Goal: Task Accomplishment & Management: Use online tool/utility

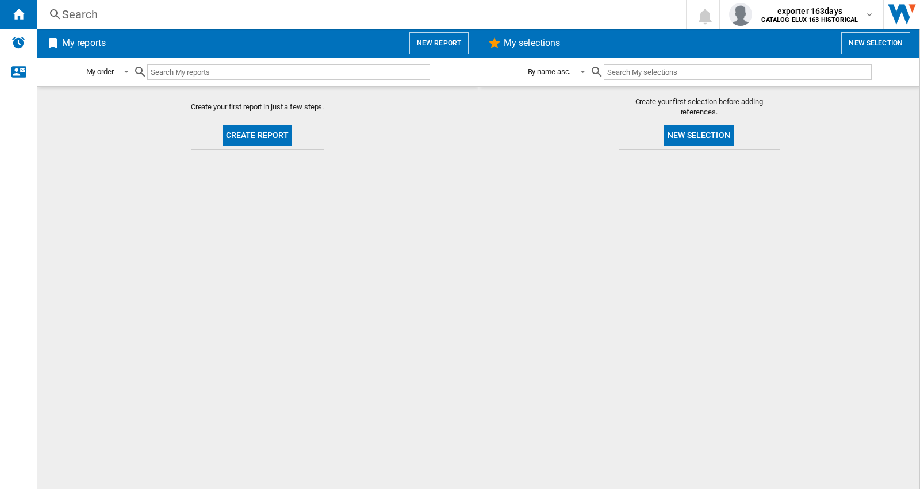
click at [432, 51] on button "New report" at bounding box center [438, 43] width 59 height 22
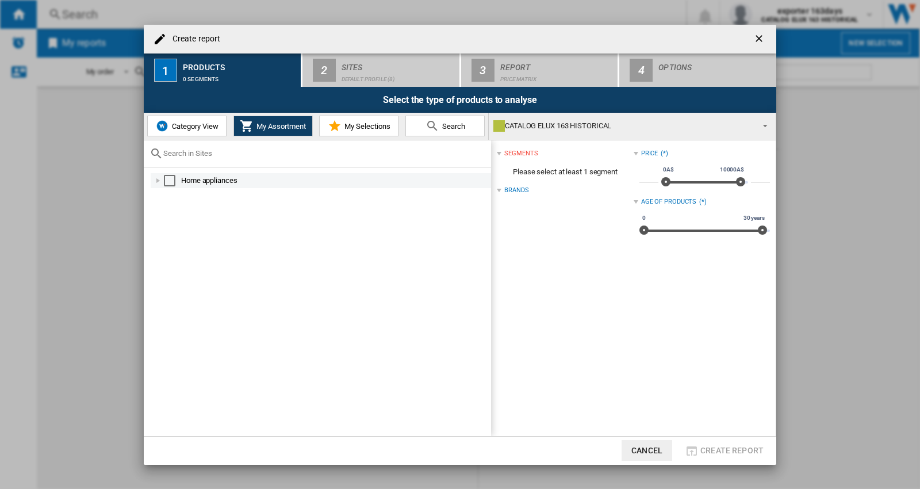
click at [159, 184] on div at bounding box center [157, 180] width 11 height 11
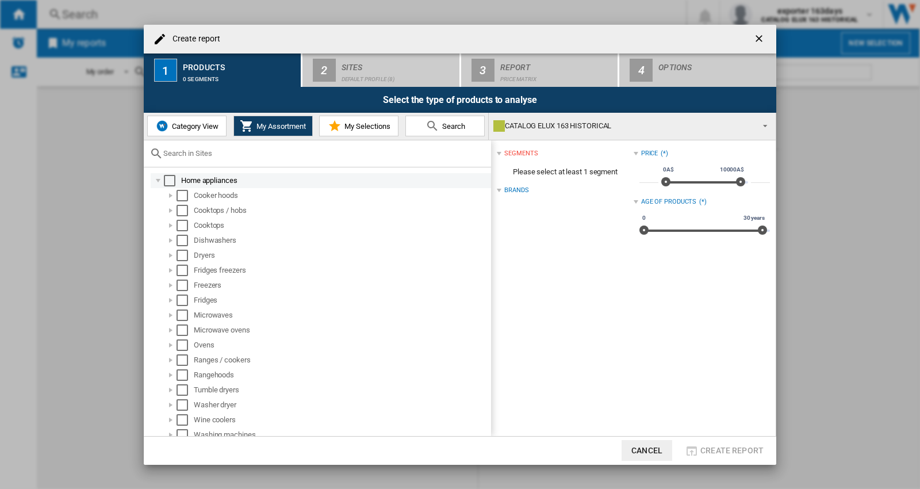
click at [174, 179] on div "Select" at bounding box center [169, 180] width 11 height 11
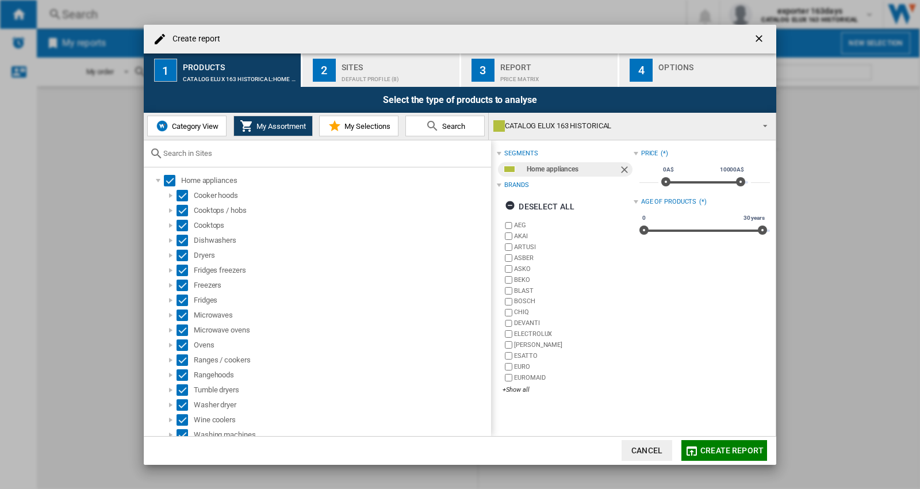
click at [701, 444] on button "Create report" at bounding box center [724, 450] width 86 height 21
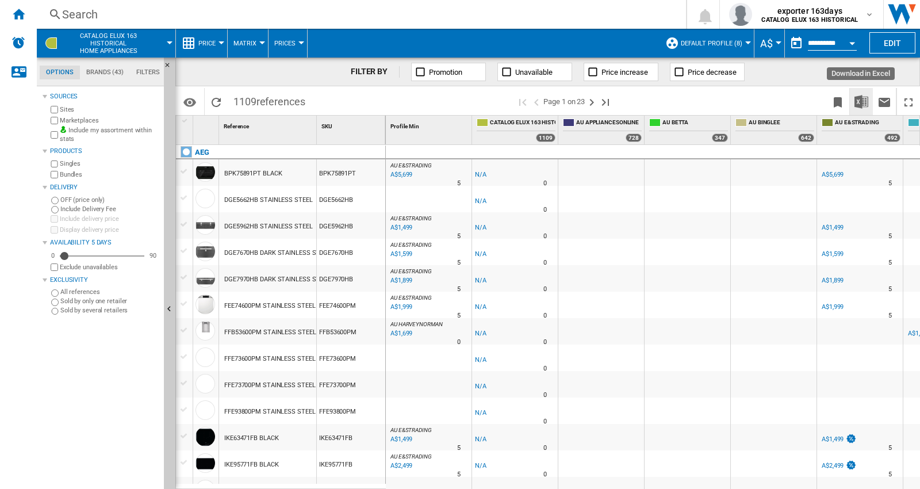
click at [856, 101] on img "Download in Excel" at bounding box center [861, 102] width 14 height 14
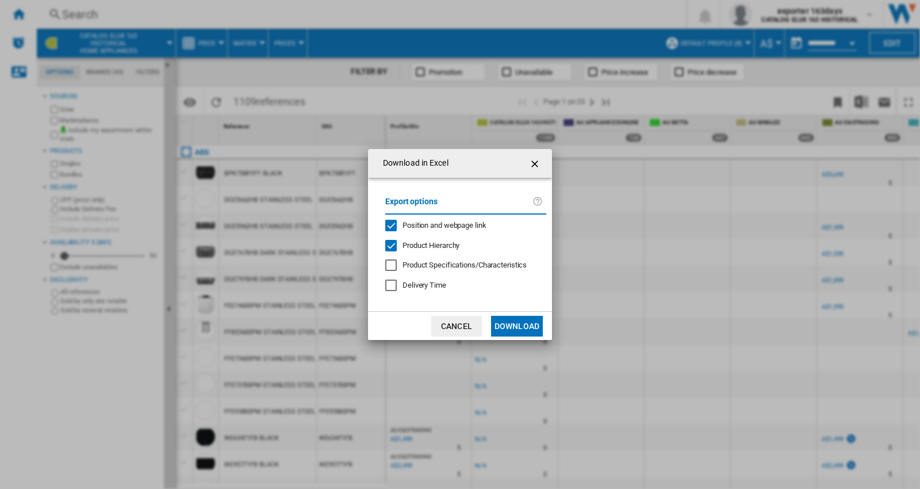
click at [445, 244] on span "Product Hierarchy" at bounding box center [430, 245] width 57 height 9
click at [445, 222] on span "Position and webpage link" at bounding box center [444, 225] width 84 height 9
click at [433, 245] on span "Product Hierarchy" at bounding box center [430, 245] width 57 height 9
click at [436, 224] on span "Position and webpage link" at bounding box center [444, 225] width 84 height 9
click at [521, 329] on button "Download" at bounding box center [517, 326] width 52 height 21
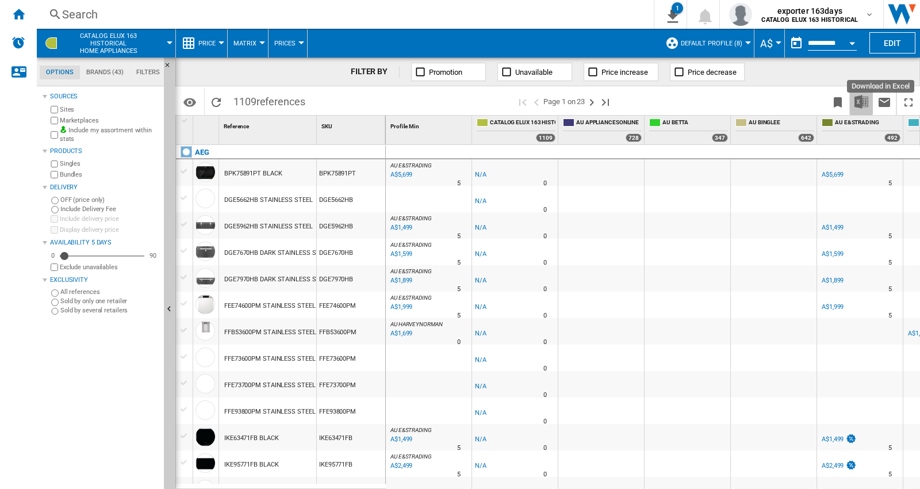
click at [861, 101] on img "Download in Excel" at bounding box center [861, 102] width 14 height 14
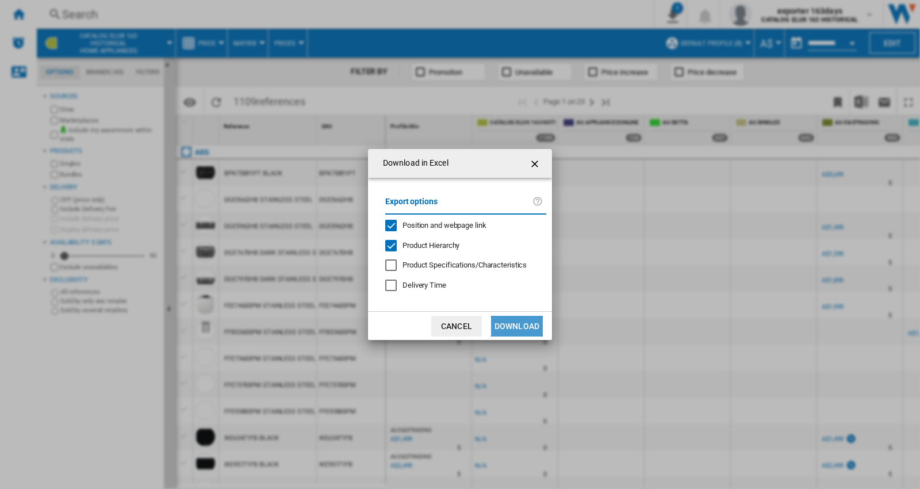
click at [508, 319] on button "Download" at bounding box center [517, 326] width 52 height 21
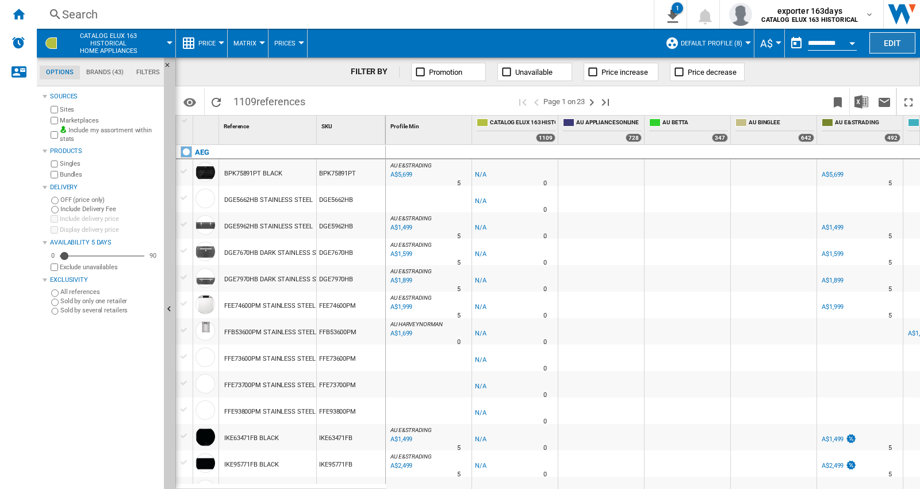
click at [896, 46] on button "Edit" at bounding box center [892, 42] width 46 height 21
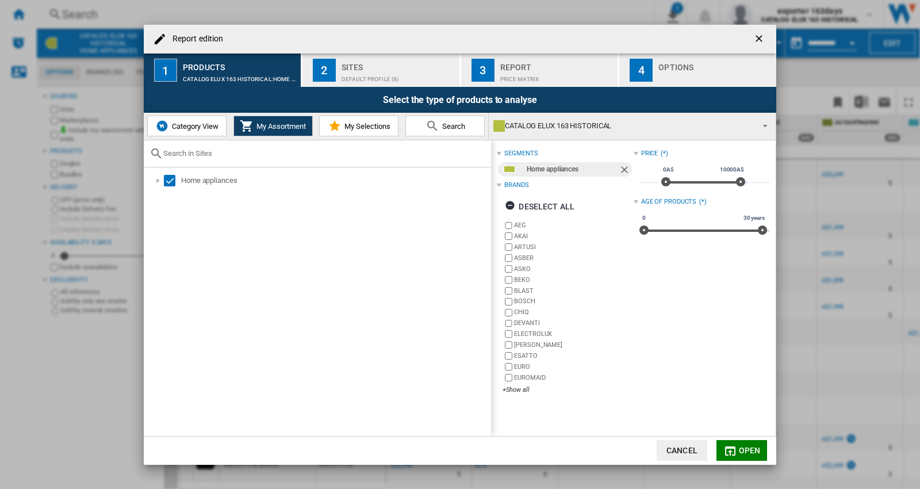
click at [757, 41] on ng-md-icon "getI18NText('BUTTONS.CLOSE_DIALOG')" at bounding box center [760, 40] width 14 height 14
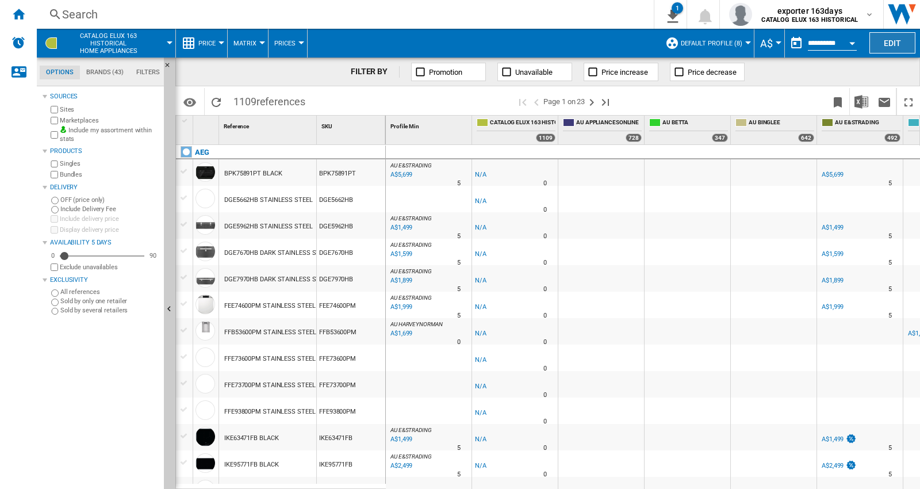
click at [883, 41] on button "Edit" at bounding box center [892, 42] width 46 height 21
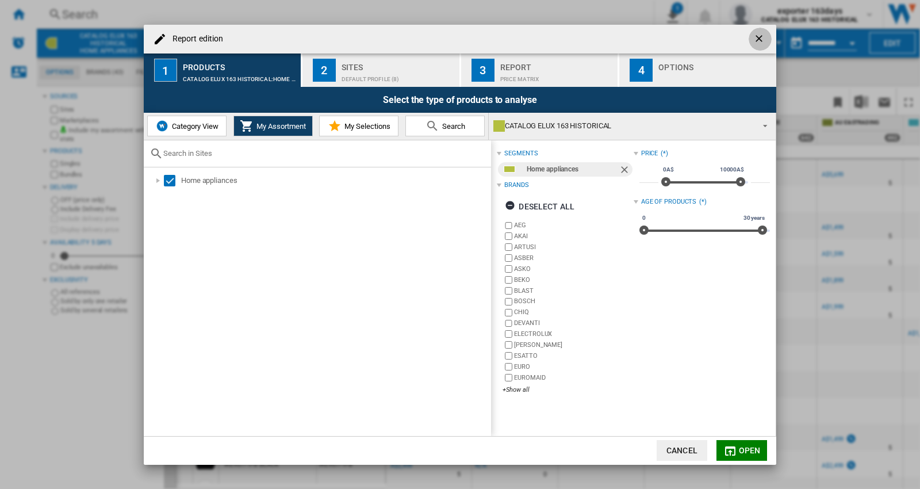
click at [755, 33] on ng-md-icon "getI18NText('BUTTONS.CLOSE_DIALOG')" at bounding box center [760, 40] width 14 height 14
